Goal: Task Accomplishment & Management: Manage account settings

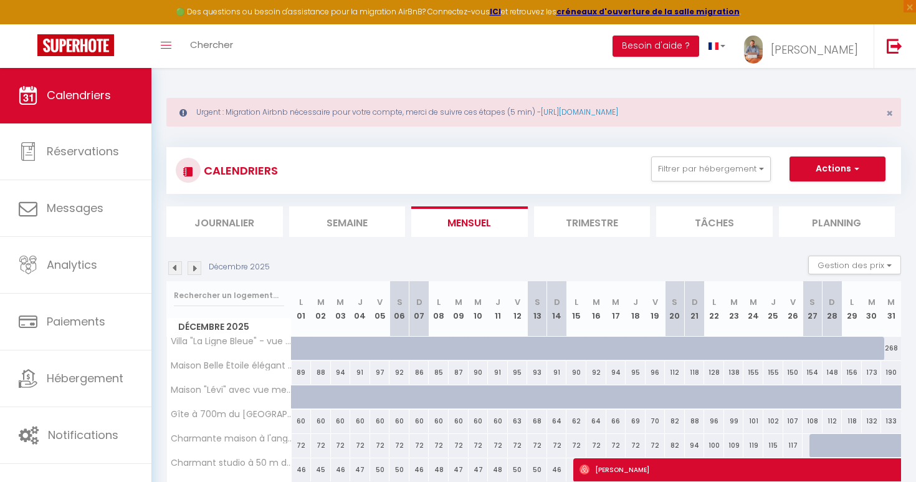
click at [237, 218] on li "Journalier" at bounding box center [224, 221] width 117 height 31
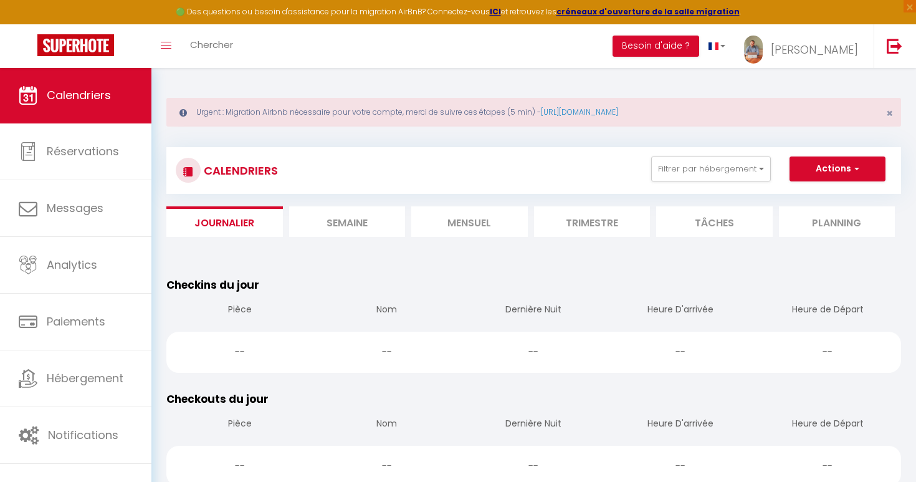
click at [343, 226] on li "Semaine" at bounding box center [347, 221] width 117 height 31
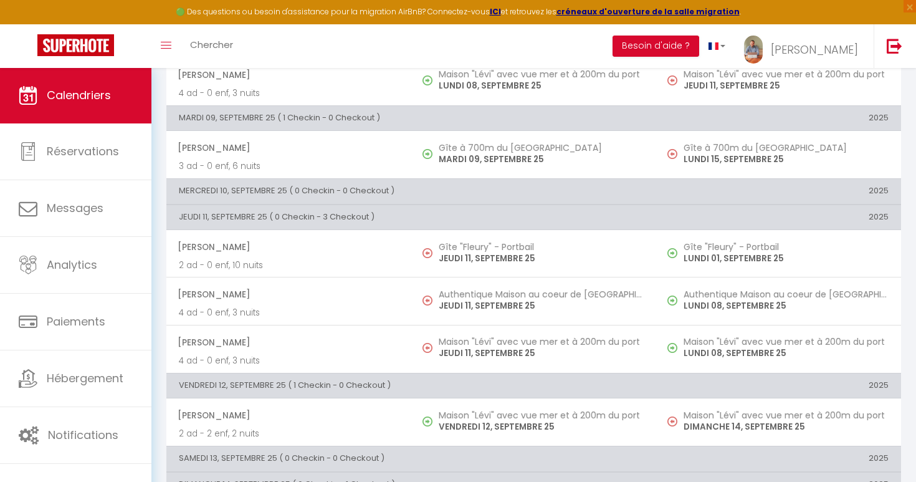
scroll to position [584, 0]
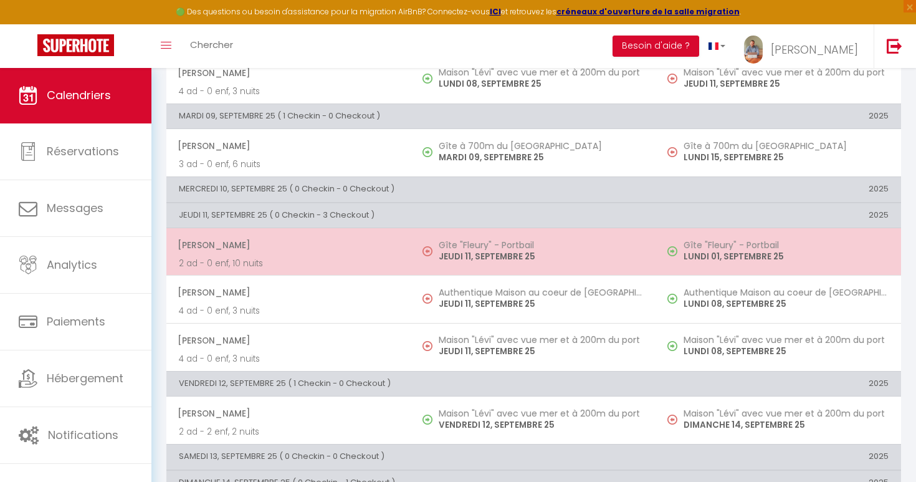
click at [300, 257] on p "2 ad - 0 enf, 10 nuits" at bounding box center [289, 263] width 220 height 13
select select "OK"
select select "0"
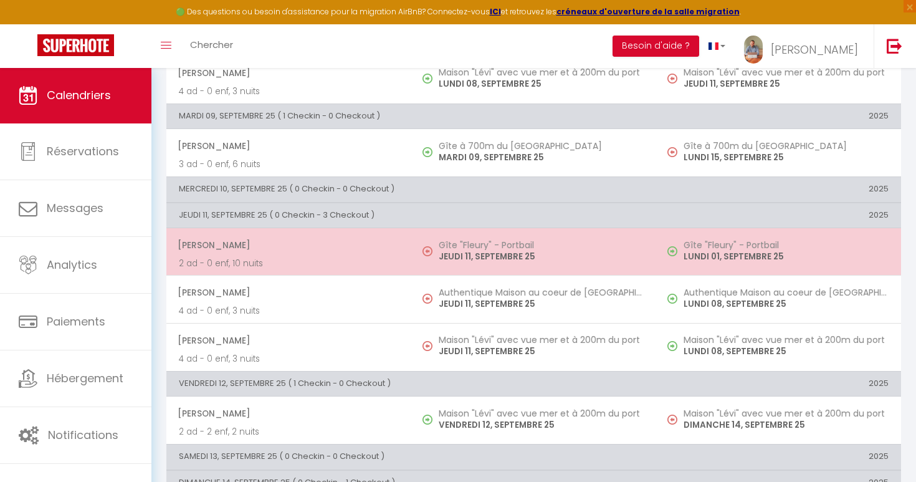
select select "1"
select select
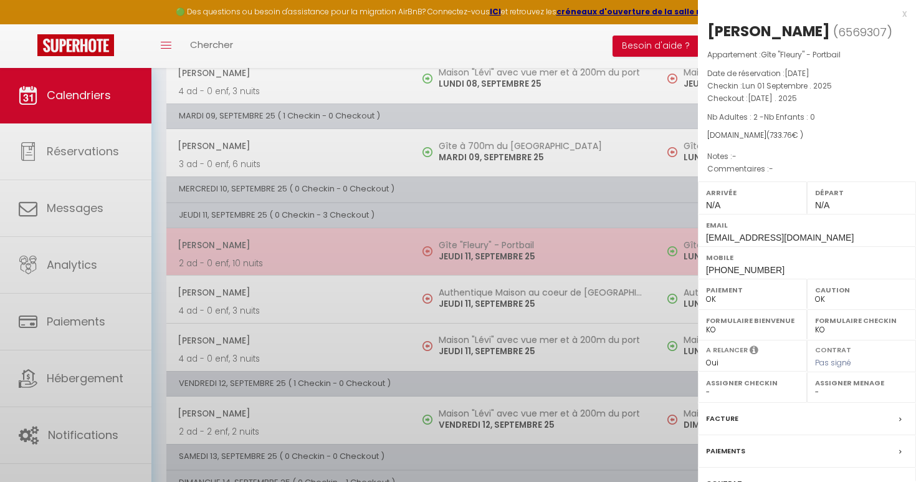
select select "48741"
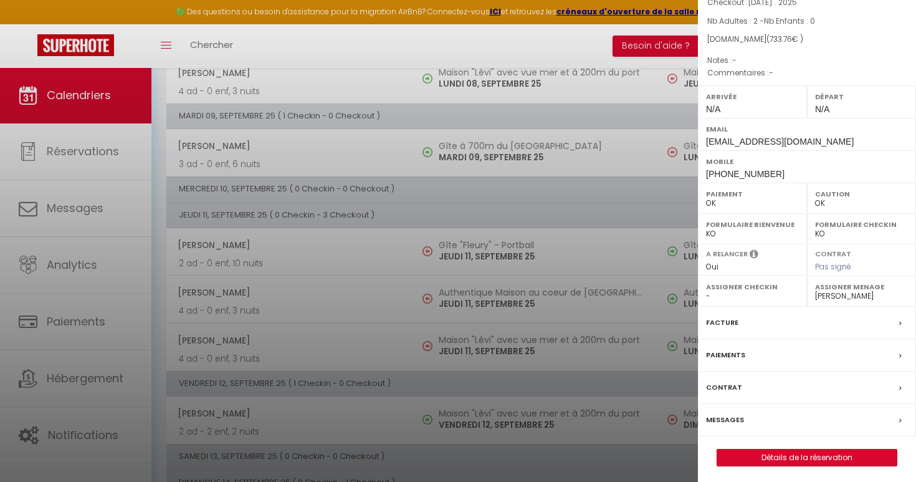
scroll to position [95, 0]
click at [742, 423] on label "Messages" at bounding box center [725, 420] width 38 height 13
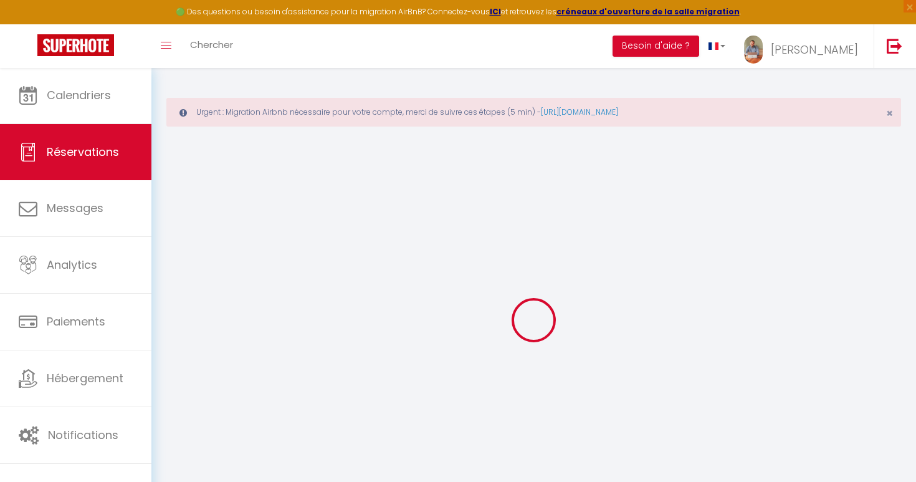
select select
checkbox input "false"
select select
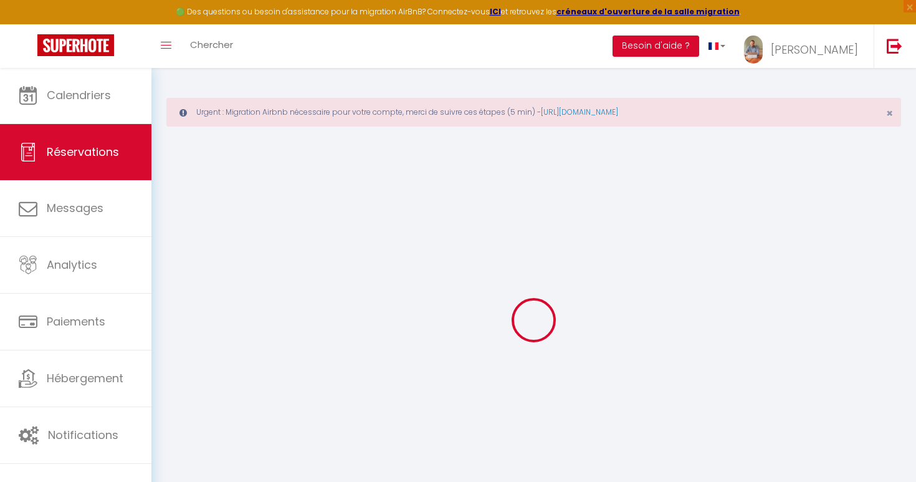
select select
checkbox input "false"
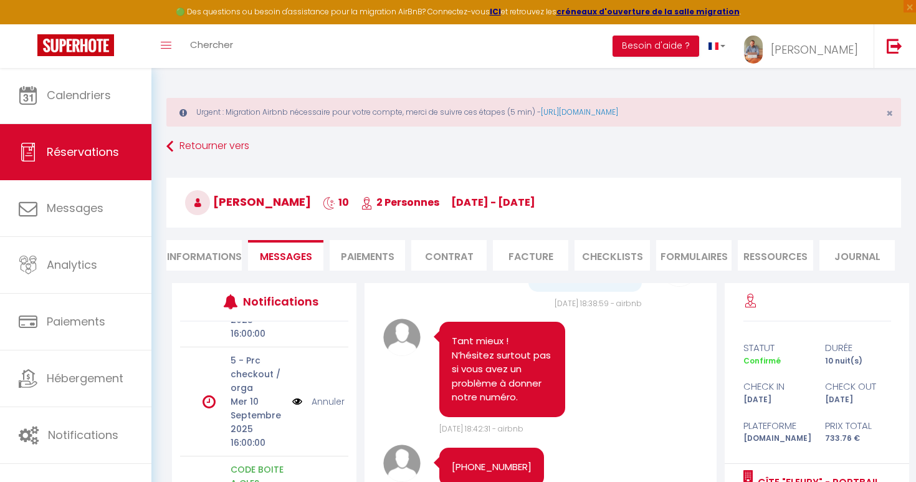
scroll to position [128, 0]
click at [329, 399] on link "Annuler" at bounding box center [328, 398] width 33 height 14
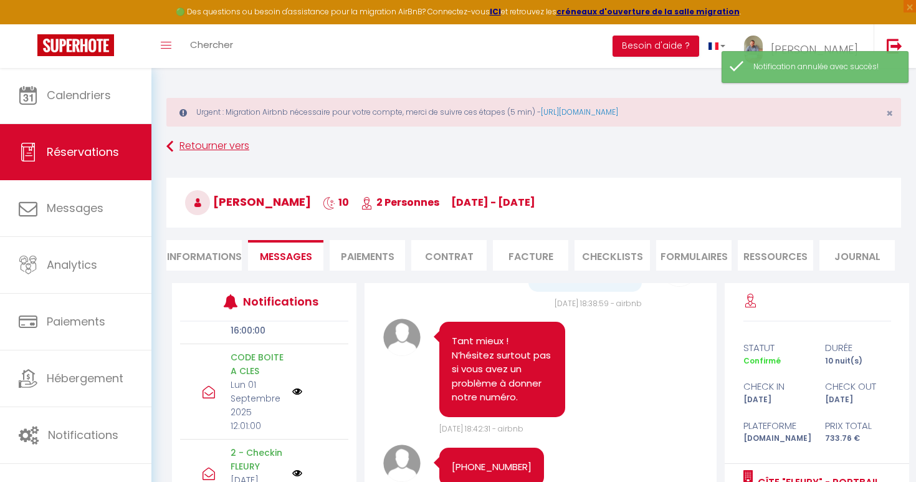
click at [494, 148] on link "Retourner vers" at bounding box center [533, 146] width 735 height 22
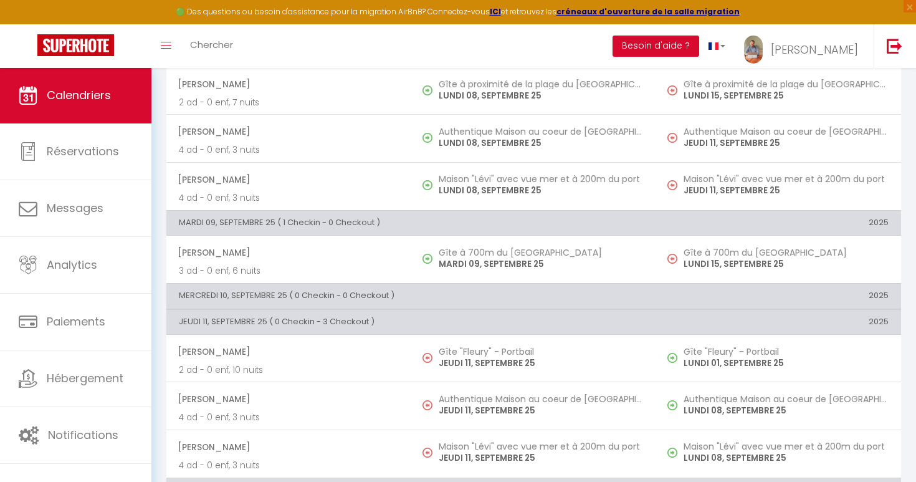
scroll to position [479, 0]
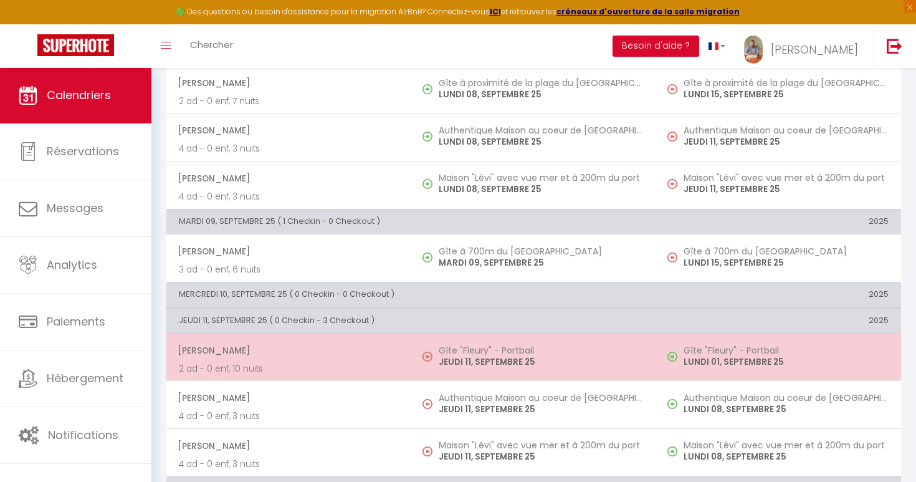
click at [272, 365] on p "2 ad - 0 enf, 10 nuits" at bounding box center [289, 368] width 220 height 13
select select "OK"
select select "0"
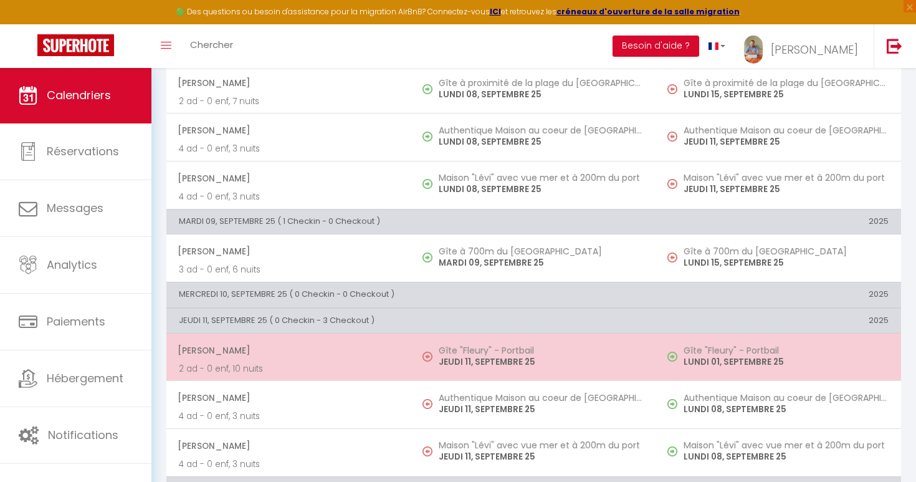
select select "1"
select select
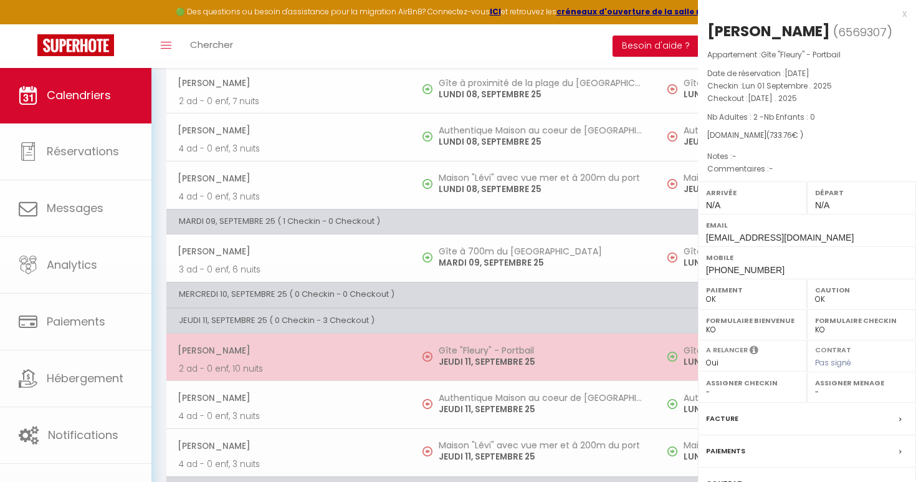
select select "48741"
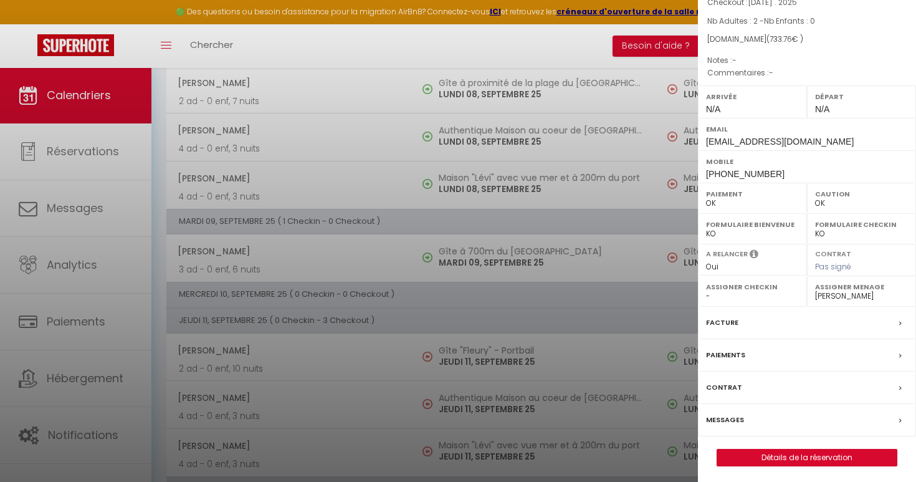
scroll to position [95, 0]
click at [809, 428] on div "Messages" at bounding box center [807, 421] width 218 height 32
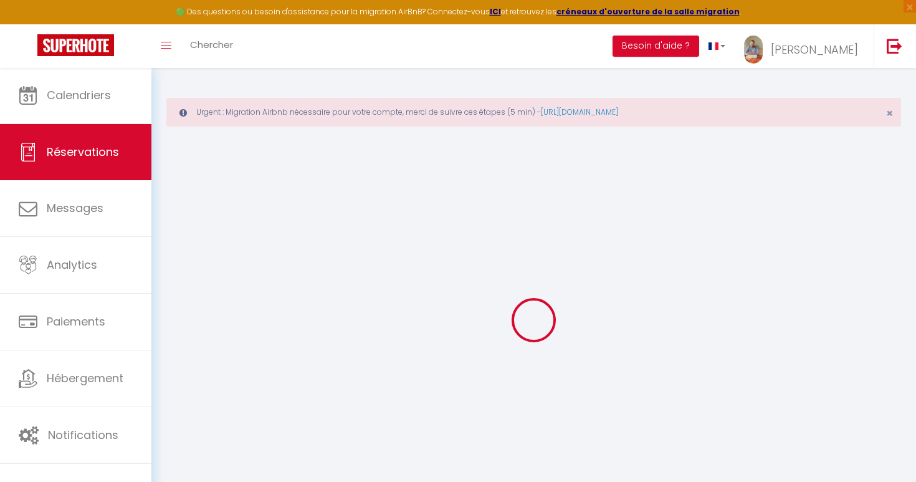
select select
checkbox input "false"
select select
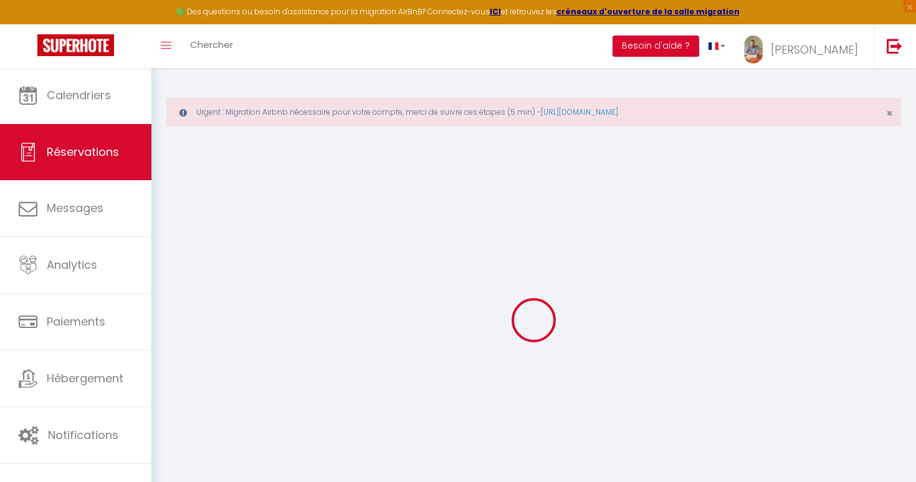
select select
checkbox input "false"
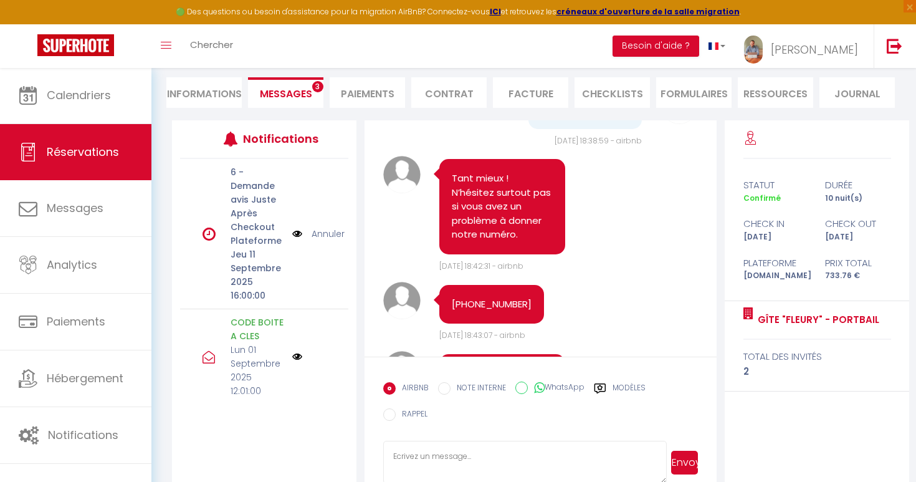
scroll to position [5970, 0]
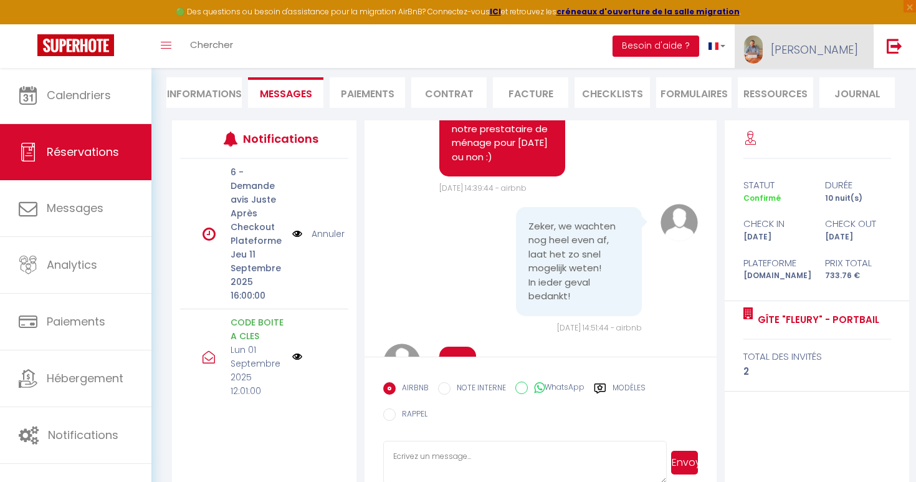
click at [850, 41] on link "[PERSON_NAME]" at bounding box center [804, 46] width 139 height 44
click at [822, 93] on link "Paramètres" at bounding box center [824, 86] width 92 height 21
select select "fr"
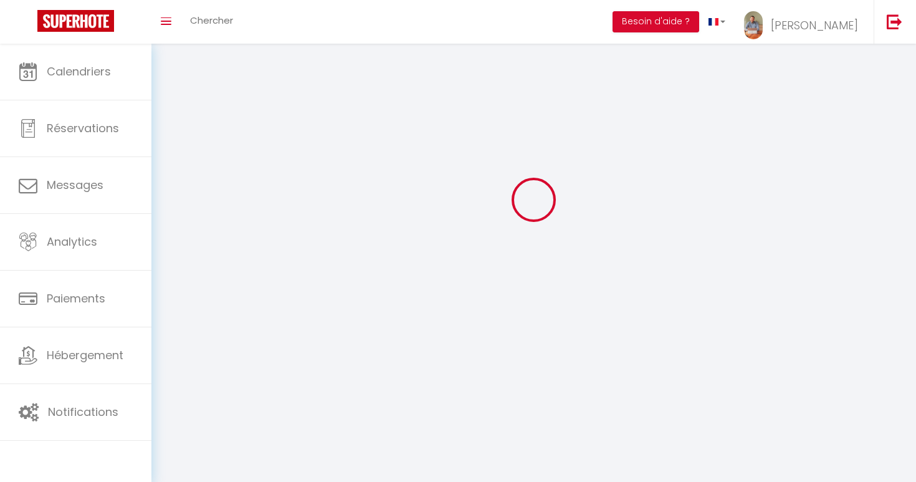
select select
type input "[PERSON_NAME]"
type input "PRUGNOT"
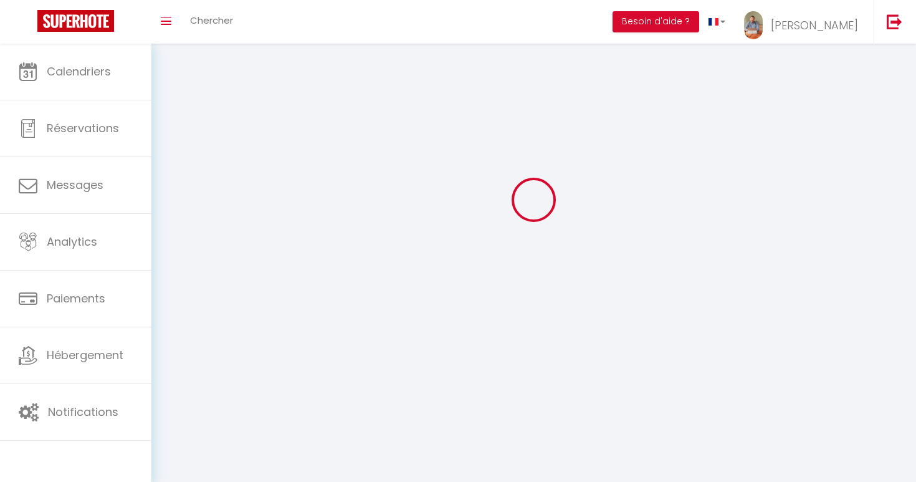
type input "0649706057"
type input "[STREET_ADDRESS]"
type input "50110"
type input "CHERBOURG-EN-COTENTIN"
type input "RLcmuZ9Sh0R31df9e0xupN1mT"
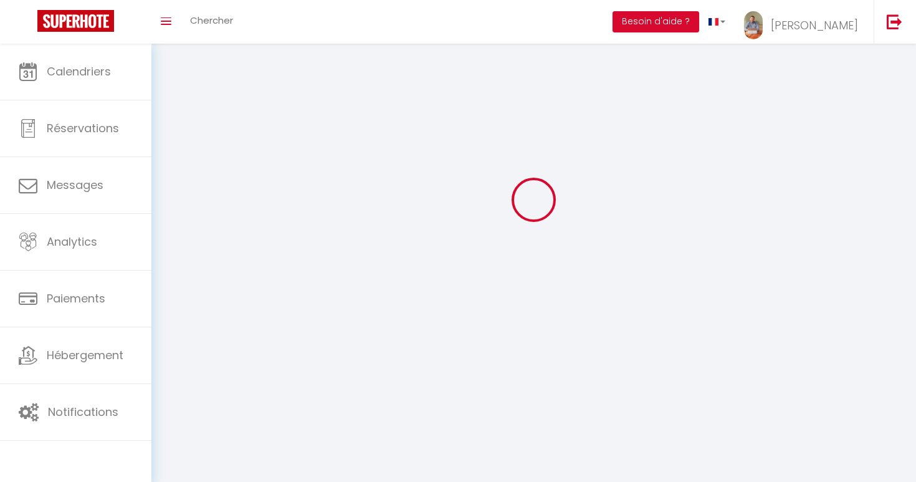
type input "bdkQftBunkOdtKtBMpkIzGGMN"
type input "[URL][DOMAIN_NAME]"
select select "28"
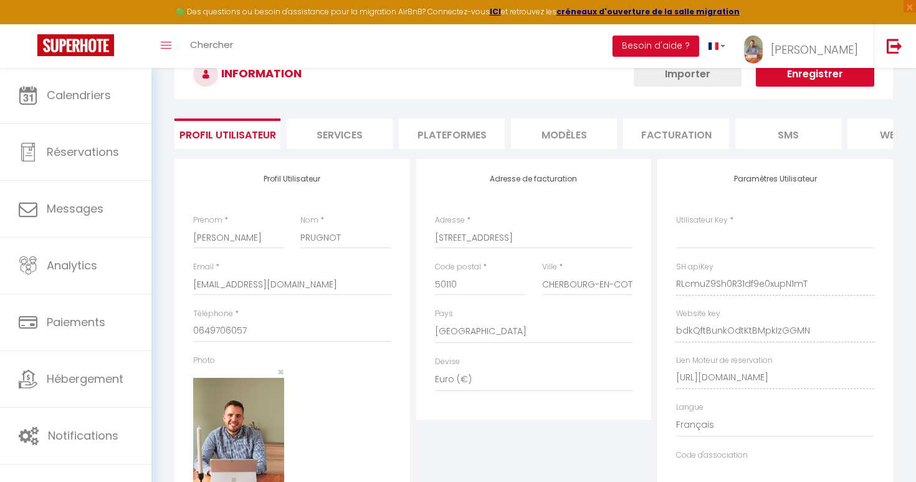
type input "RLcmuZ9Sh0R31df9e0xupN1mT"
type input "bdkQftBunkOdtKtBMpkIzGGMN"
type input "[URL][DOMAIN_NAME]"
select select "fr"
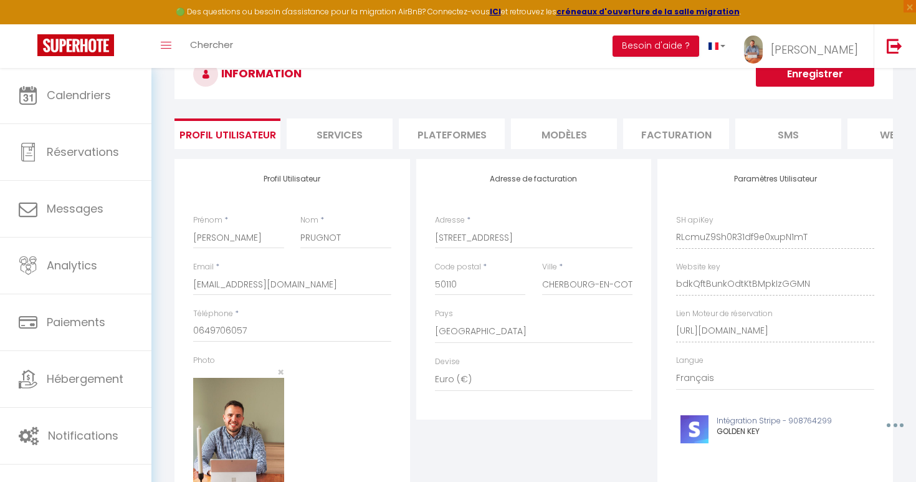
click at [439, 121] on li "Plateformes" at bounding box center [452, 133] width 106 height 31
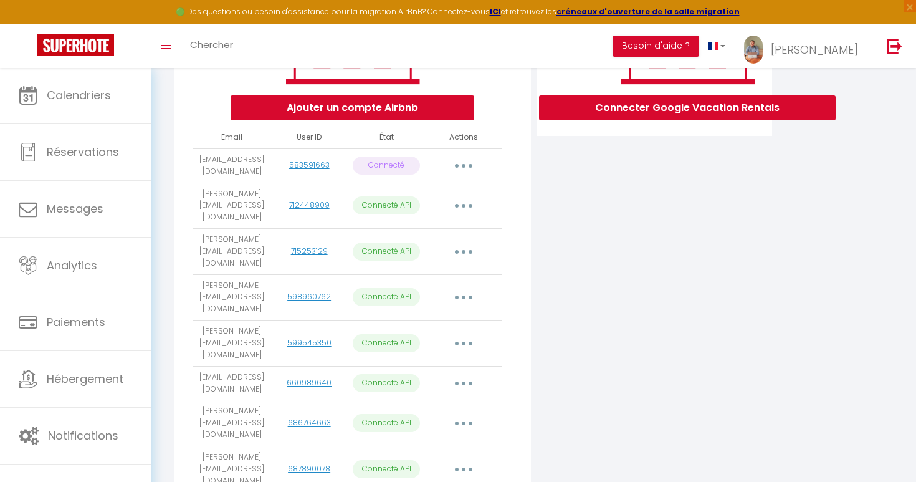
scroll to position [239, 0]
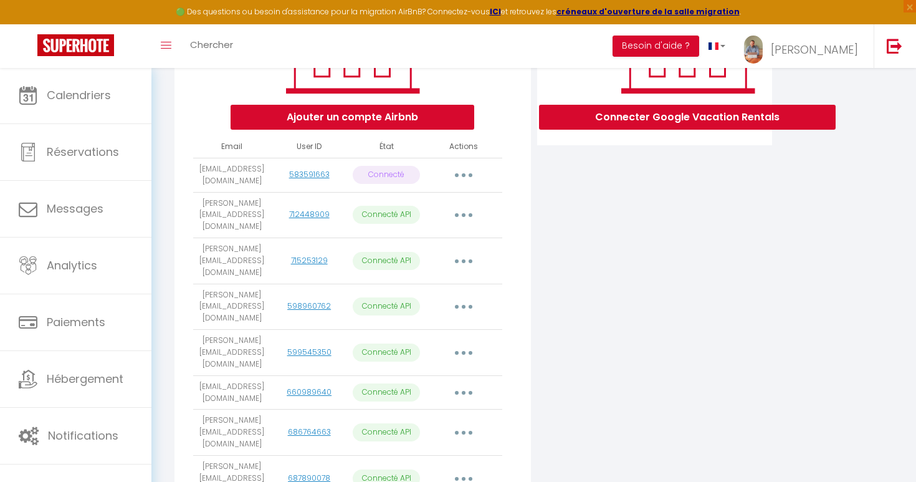
click at [360, 117] on button "Ajouter un compte Airbnb" at bounding box center [353, 117] width 244 height 25
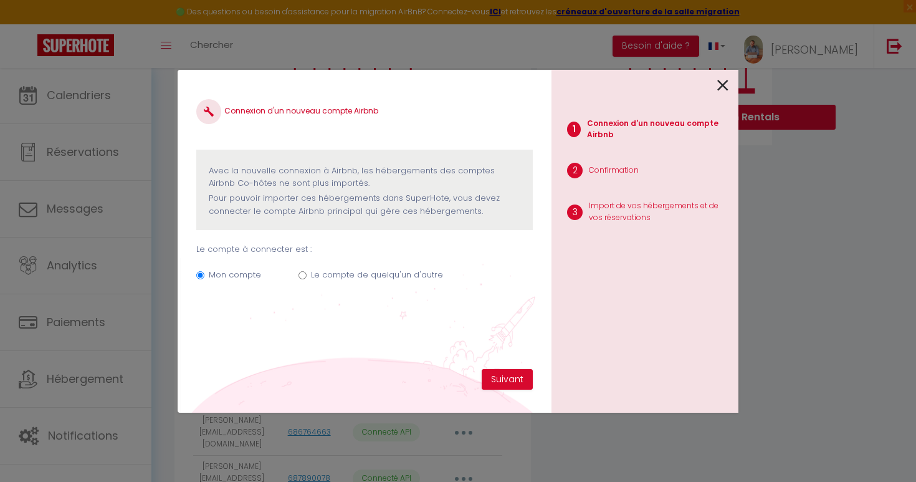
click at [410, 263] on div "Mon compte Le compte de quelqu'un d'autre" at bounding box center [364, 277] width 337 height 42
click at [408, 266] on div "Mon compte Le compte de quelqu'un d'autre" at bounding box center [364, 277] width 337 height 42
click at [402, 272] on label "Le compte de quelqu'un d'autre" at bounding box center [377, 275] width 132 height 12
click at [307, 272] on input "Le compte de quelqu'un d'autre" at bounding box center [303, 275] width 8 height 8
radio input "true"
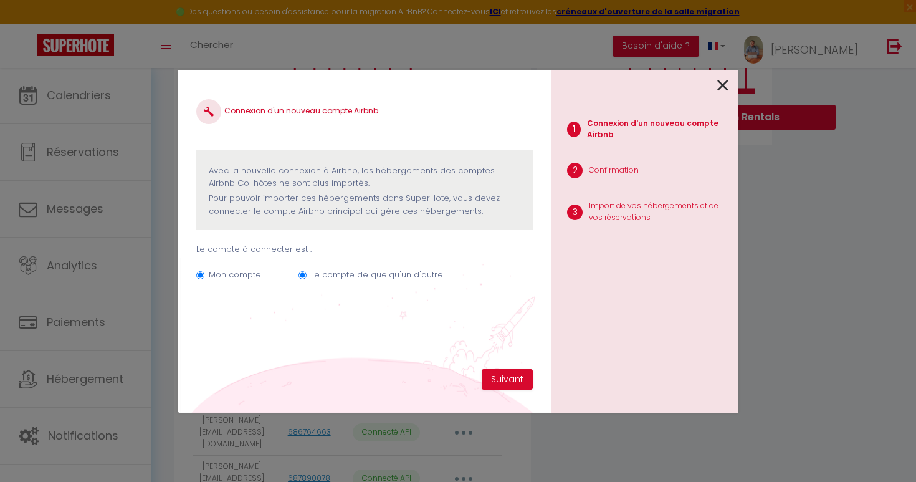
radio input "false"
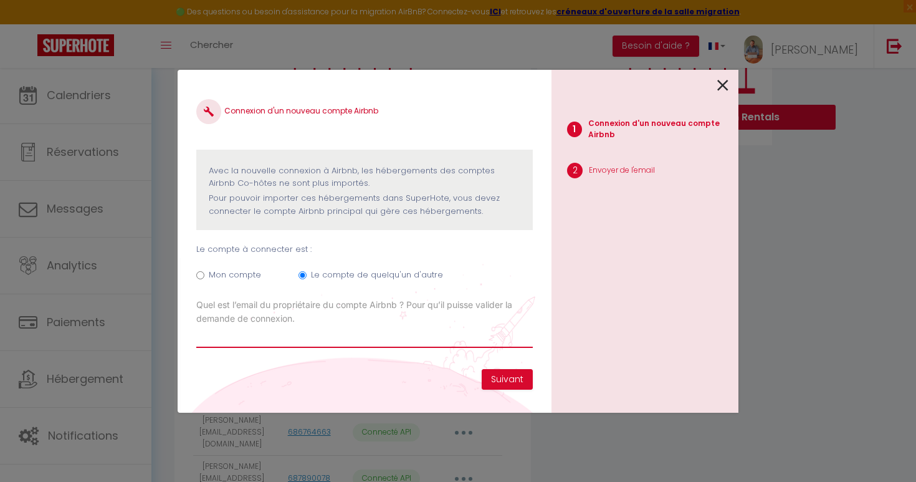
paste input "[PERSON_NAME][EMAIL_ADDRESS][DOMAIN_NAME]"
type input "[PERSON_NAME][EMAIL_ADDRESS][DOMAIN_NAME]"
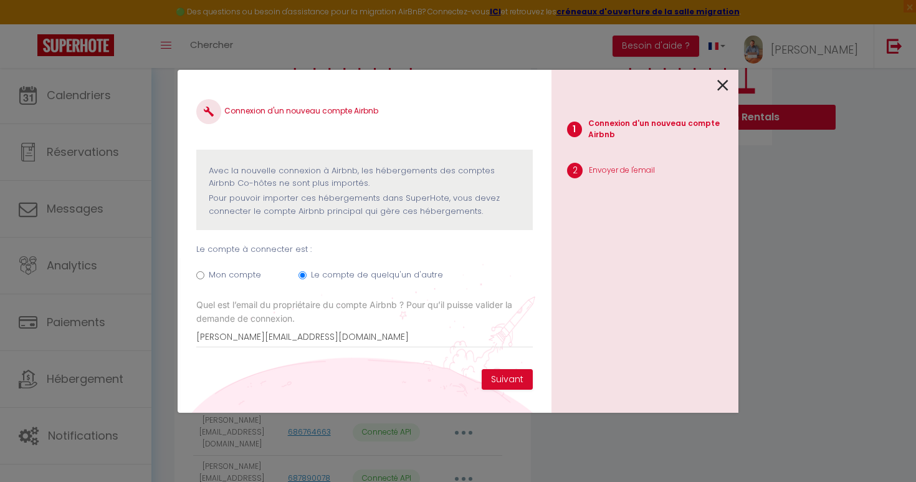
click at [385, 380] on div "Connexion d'un nouveau compte Airbnb Avec la nouvelle connexion à [GEOGRAPHIC_D…" at bounding box center [365, 241] width 374 height 343
click at [493, 380] on button "Suivant" at bounding box center [507, 379] width 51 height 21
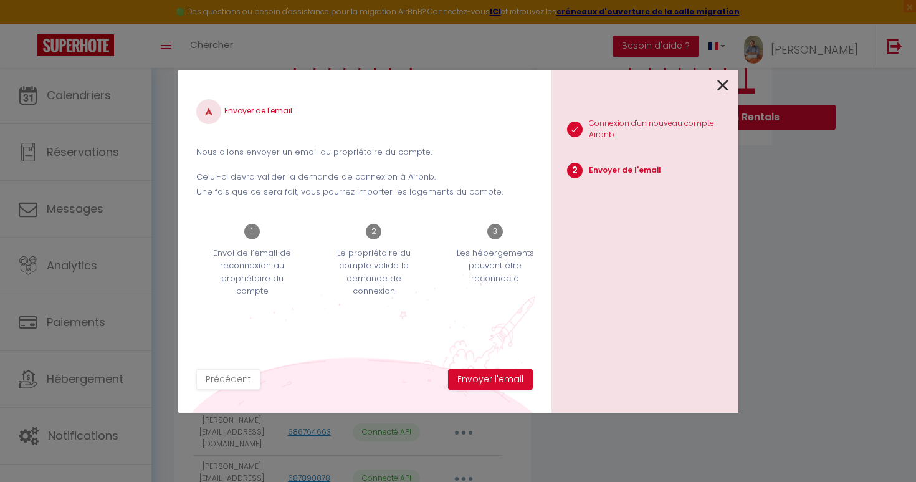
click at [493, 380] on button "Envoyer l'email" at bounding box center [490, 379] width 85 height 21
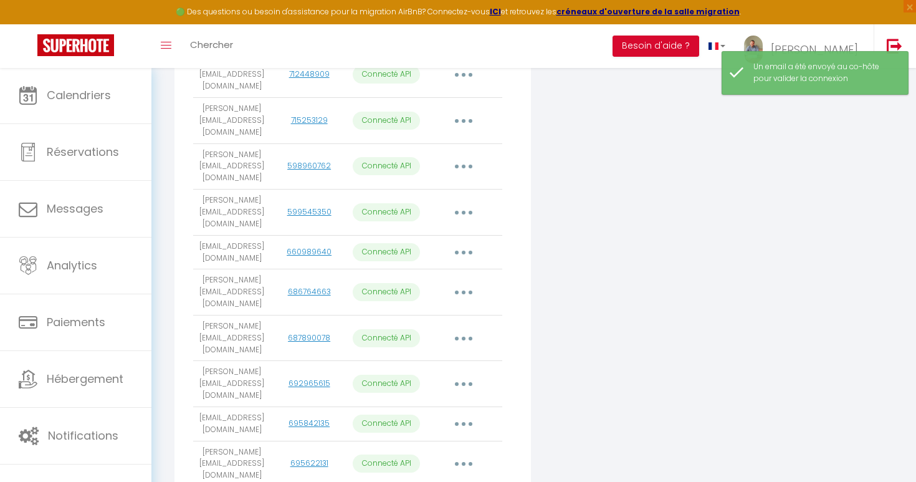
scroll to position [378, 0]
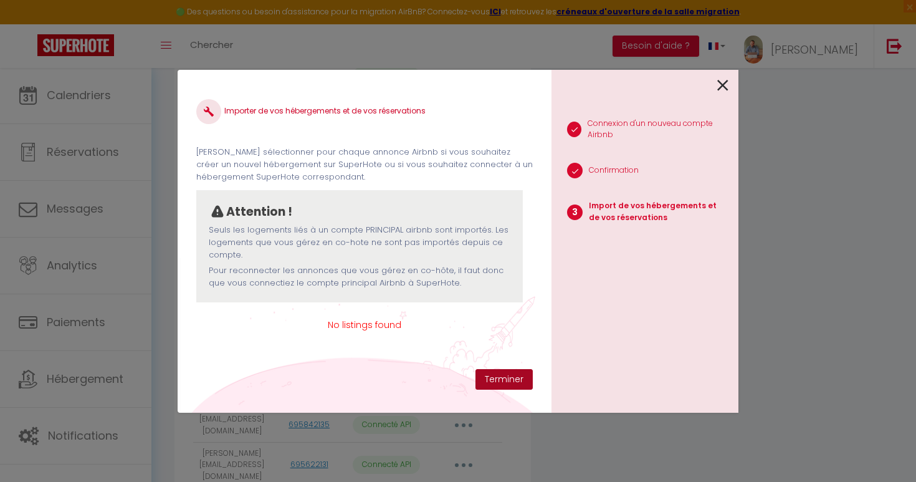
click at [494, 381] on button "Terminer" at bounding box center [504, 379] width 57 height 21
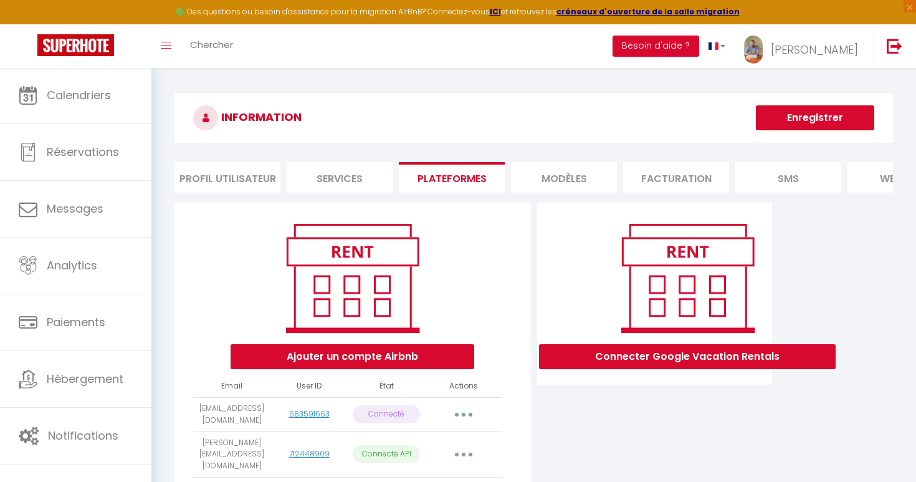
scroll to position [0, 0]
click at [383, 358] on button "Ajouter un compte Airbnb" at bounding box center [353, 356] width 244 height 25
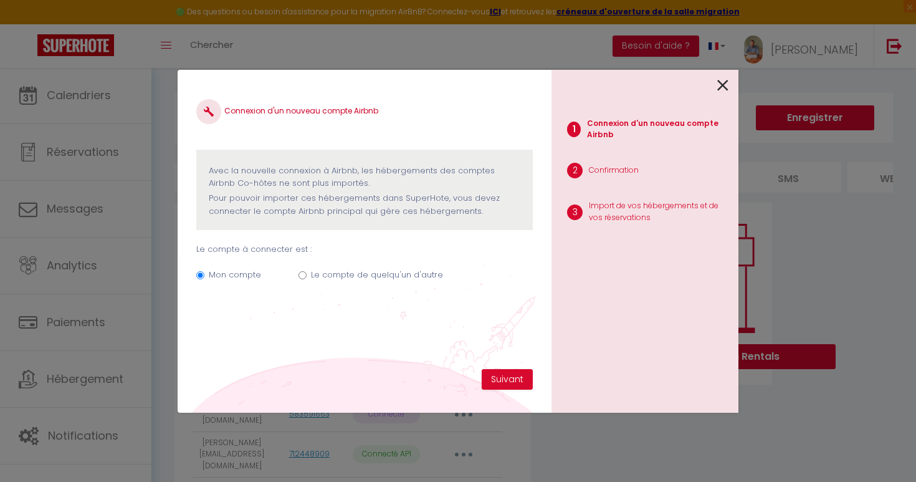
click at [342, 271] on label "Le compte de quelqu'un d'autre" at bounding box center [377, 275] width 132 height 12
click at [307, 271] on input "Le compte de quelqu'un d'autre" at bounding box center [303, 275] width 8 height 8
radio input "true"
radio input "false"
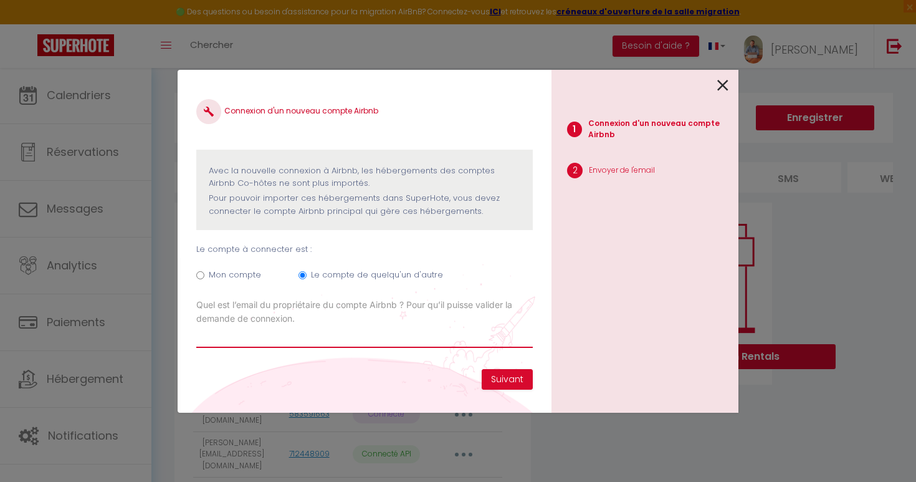
paste input "[EMAIL_ADDRESS][DOMAIN_NAME]"
type input "[EMAIL_ADDRESS][DOMAIN_NAME]"
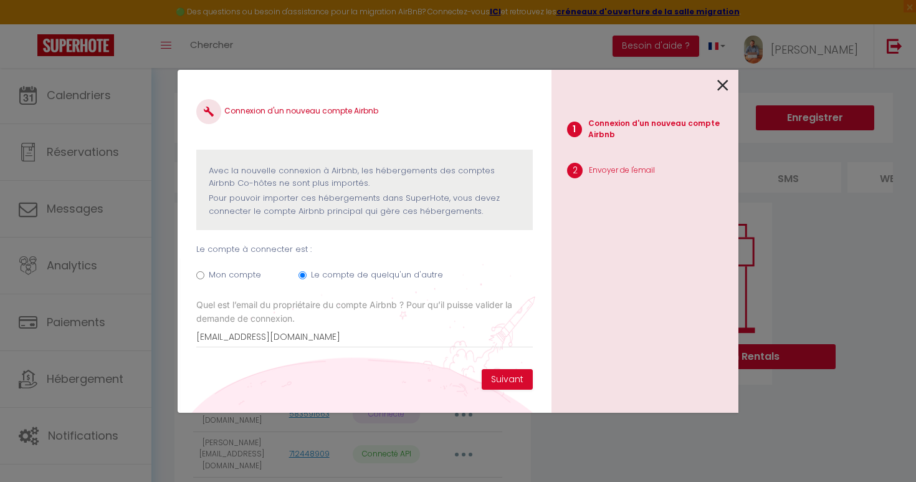
click at [363, 376] on div "Connexion d'un nouveau compte Airbnb Avec la nouvelle connexion à [GEOGRAPHIC_D…" at bounding box center [365, 241] width 374 height 343
click at [496, 381] on button "Suivant" at bounding box center [507, 379] width 51 height 21
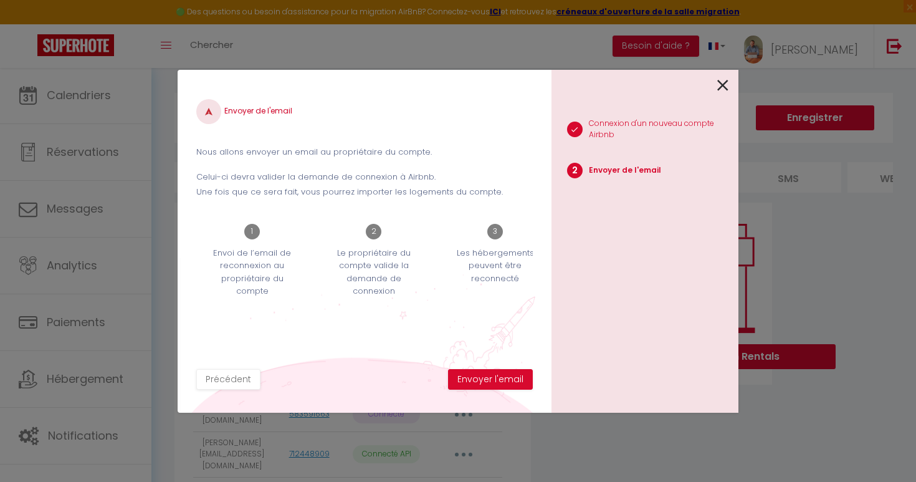
click at [496, 381] on button "Envoyer l'email" at bounding box center [490, 379] width 85 height 21
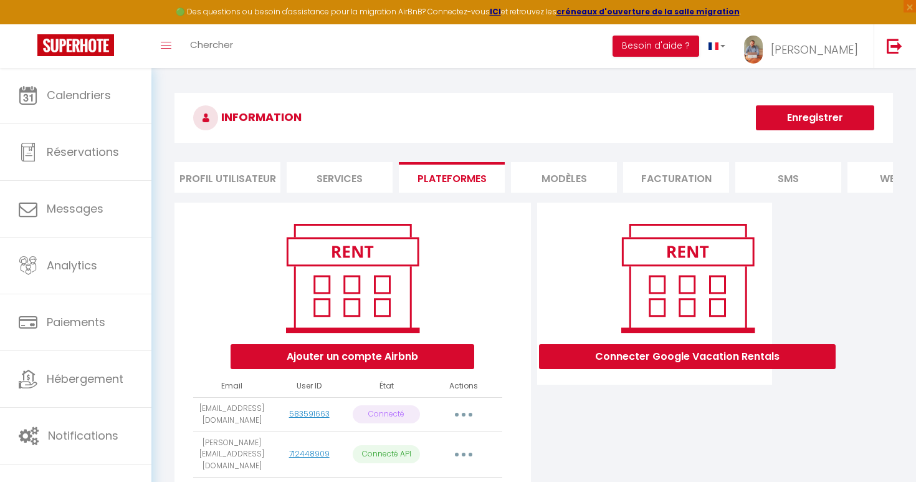
click at [392, 360] on button "Ajouter un compte Airbnb" at bounding box center [353, 356] width 244 height 25
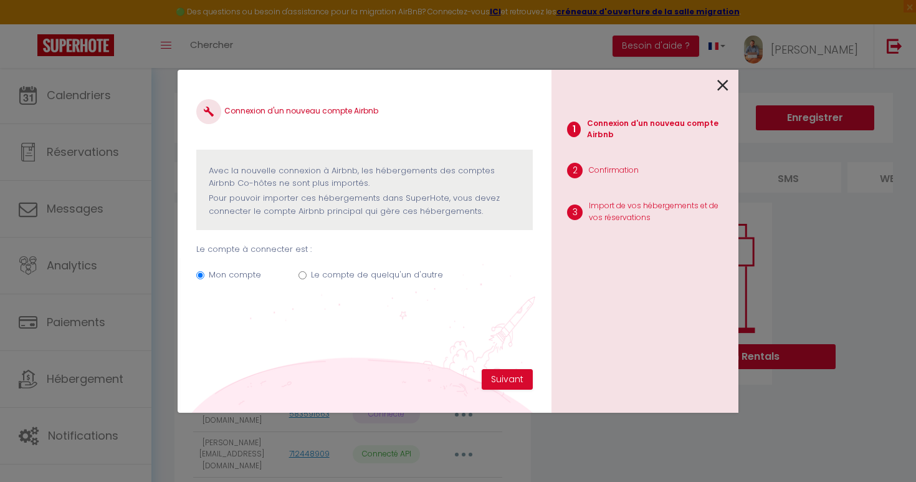
click at [397, 281] on div "Le compte de quelqu'un d'autre" at bounding box center [377, 277] width 132 height 17
click at [400, 270] on label "Le compte de quelqu'un d'autre" at bounding box center [377, 275] width 132 height 12
click at [307, 271] on input "Le compte de quelqu'un d'autre" at bounding box center [303, 275] width 8 height 8
radio input "true"
radio input "false"
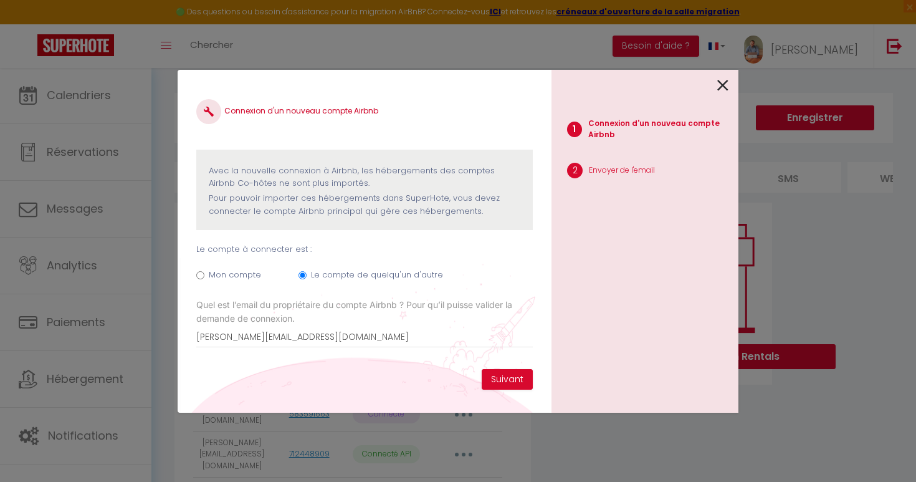
type input "[PERSON_NAME][EMAIL_ADDRESS][DOMAIN_NAME]"
click at [366, 384] on div "Connexion d'un nouveau compte Airbnb Avec la nouvelle connexion à [GEOGRAPHIC_D…" at bounding box center [365, 241] width 374 height 343
click at [497, 381] on button "Suivant" at bounding box center [507, 379] width 51 height 21
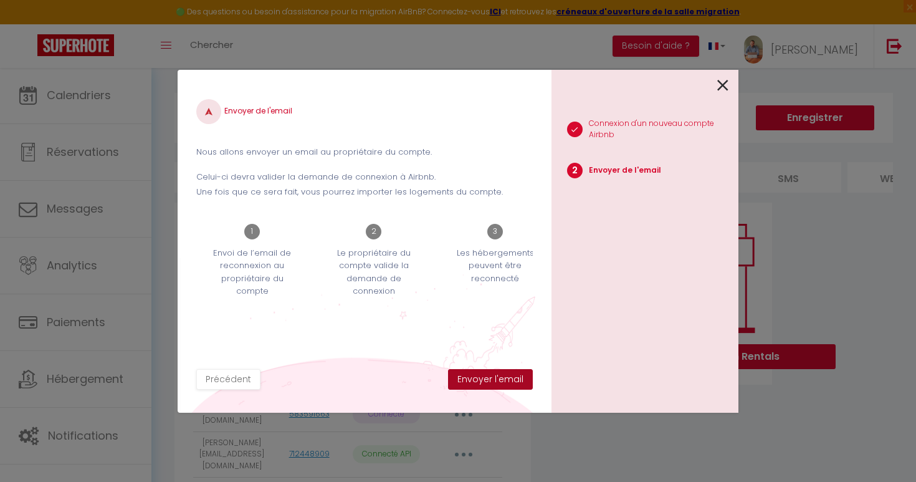
click at [497, 382] on button "Envoyer l'email" at bounding box center [490, 379] width 85 height 21
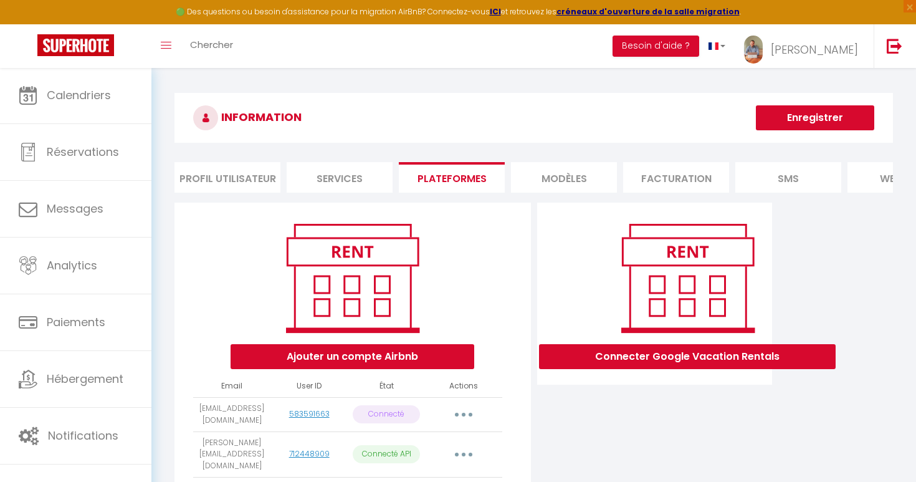
click at [386, 355] on button "Ajouter un compte Airbnb" at bounding box center [353, 356] width 244 height 25
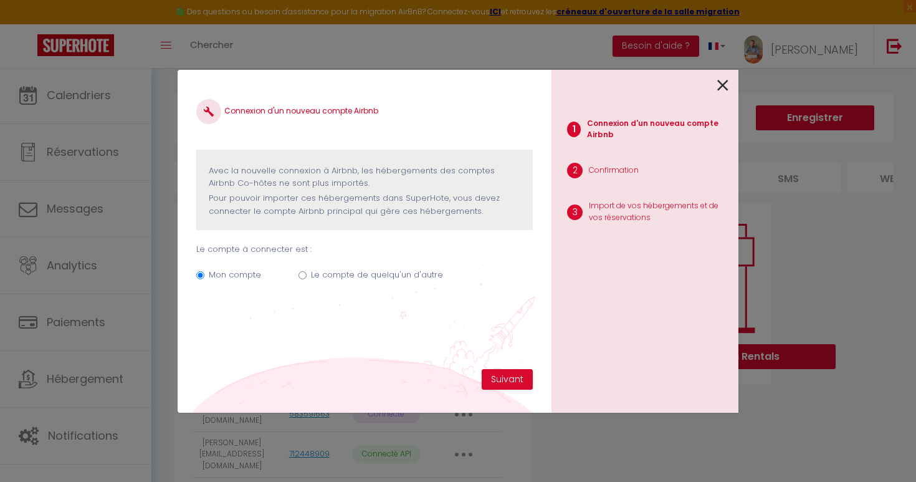
click at [400, 274] on label "Le compte de quelqu'un d'autre" at bounding box center [377, 275] width 132 height 12
click at [307, 274] on input "Le compte de quelqu'un d'autre" at bounding box center [303, 275] width 8 height 8
radio input "true"
radio input "false"
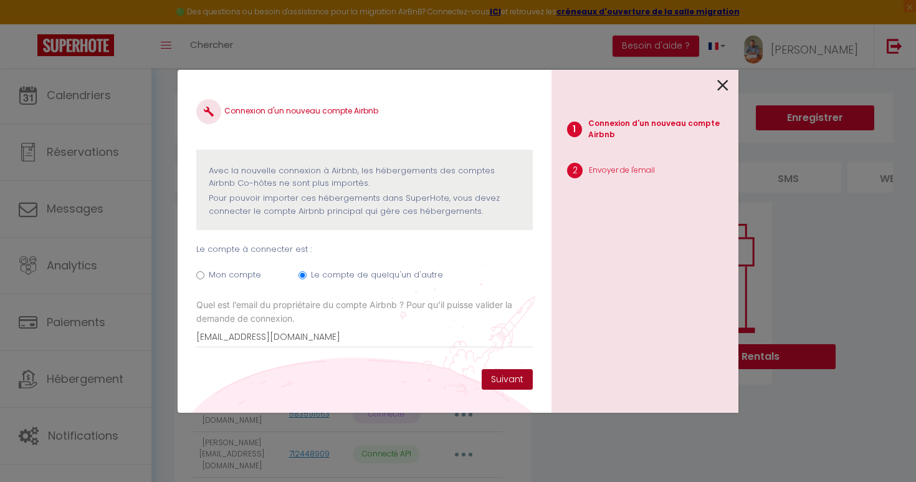
type input "[EMAIL_ADDRESS][DOMAIN_NAME]"
click at [506, 378] on button "Suivant" at bounding box center [507, 379] width 51 height 21
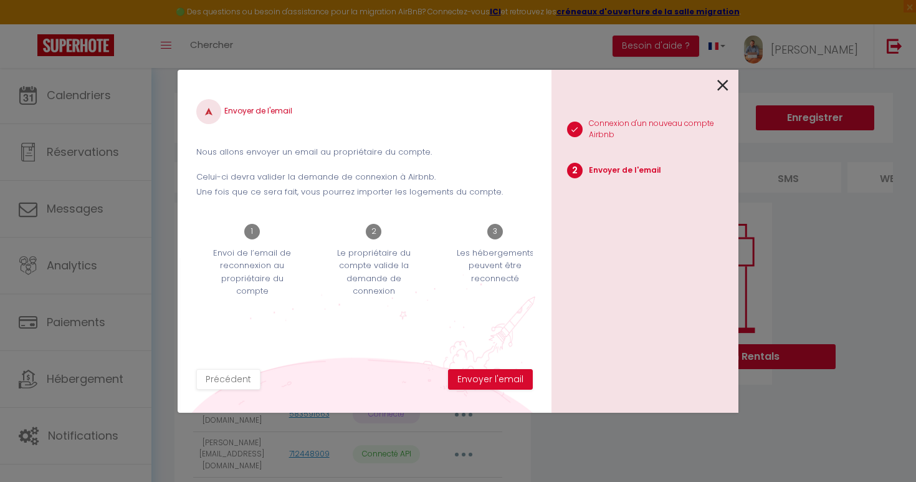
click at [506, 378] on button "Envoyer l'email" at bounding box center [490, 379] width 85 height 21
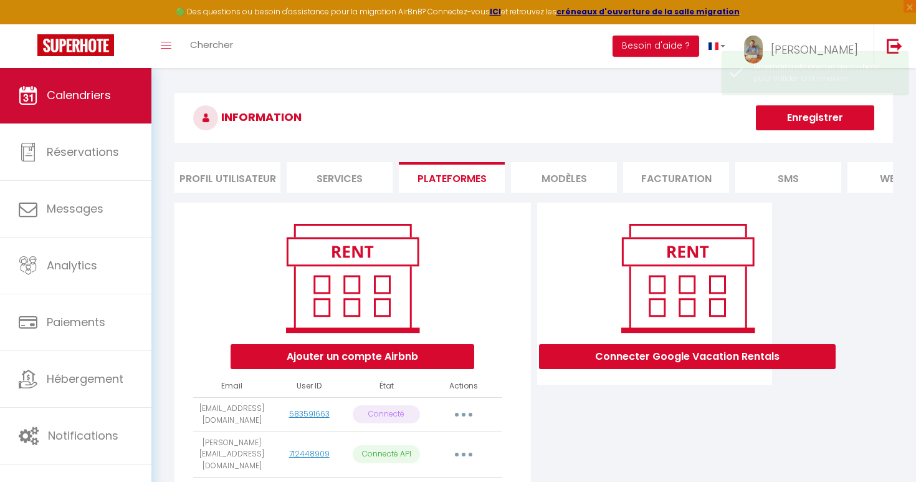
click at [111, 118] on link "Calendriers" at bounding box center [75, 95] width 151 height 56
